Goal: Check status

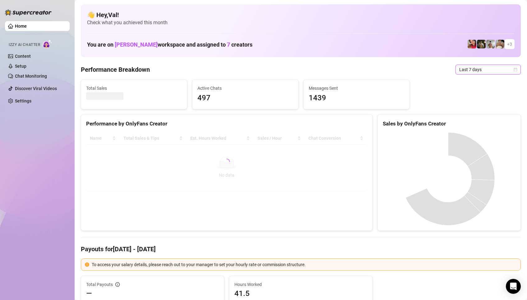
click at [513, 69] on icon "calendar" at bounding box center [515, 70] width 4 height 4
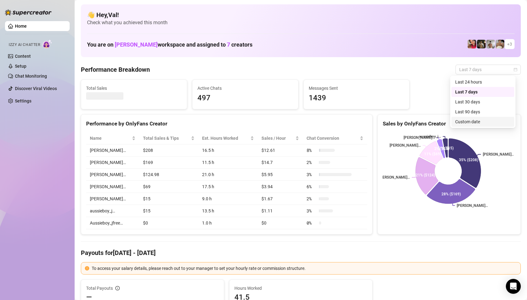
click at [473, 121] on div "Custom date" at bounding box center [482, 121] width 55 height 7
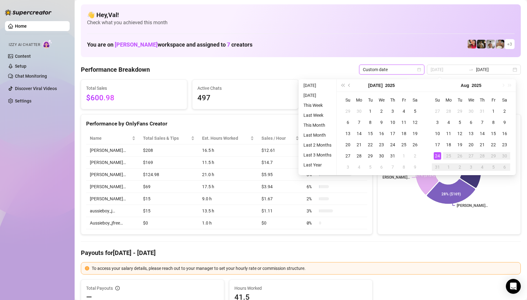
click at [437, 156] on div "24" at bounding box center [436, 155] width 7 height 7
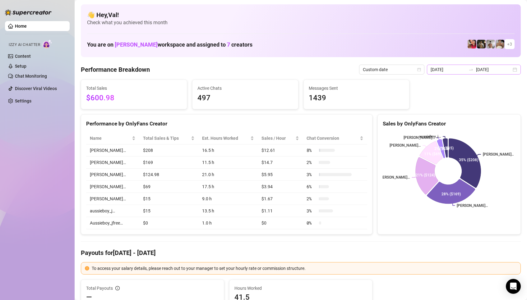
click at [510, 68] on div "[DATE] [DATE]" at bounding box center [474, 70] width 94 height 10
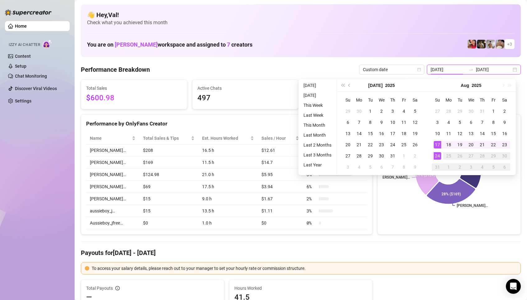
type input "[DATE]"
click at [437, 157] on div "24" at bounding box center [436, 155] width 7 height 7
type input "[DATE]"
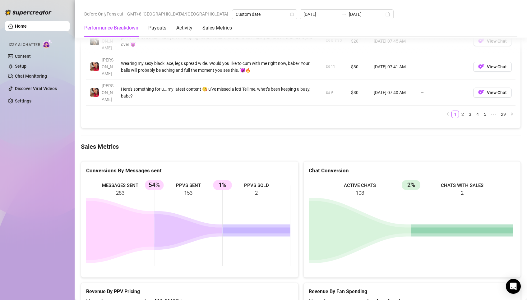
scroll to position [808, 0]
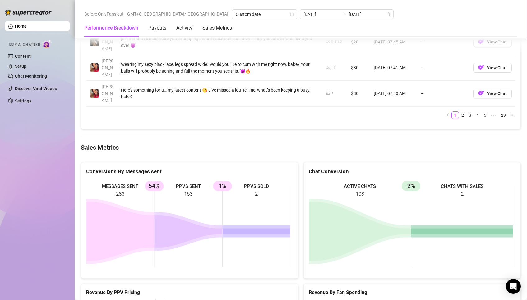
click at [25, 231] on div "Home Izzy AI Chatter Content Setup Chat Monitoring Discover Viral Videos Settin…" at bounding box center [37, 147] width 65 height 295
